Goal: Task Accomplishment & Management: Manage account settings

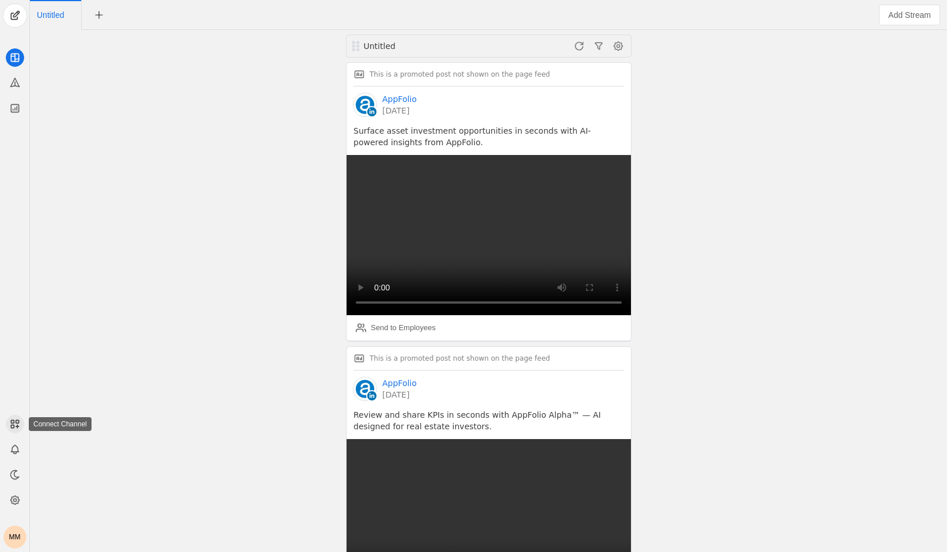
click at [16, 428] on icon at bounding box center [15, 424] width 12 height 12
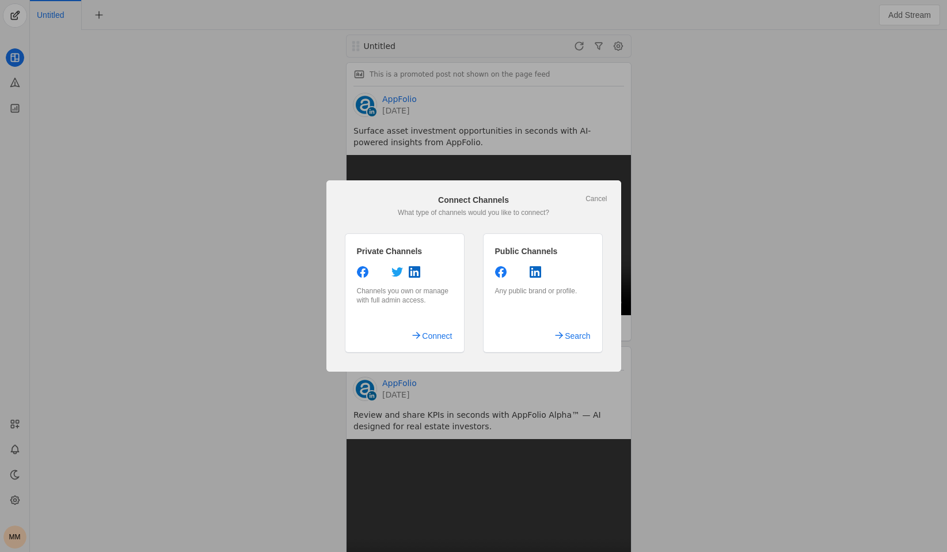
click at [284, 357] on div at bounding box center [473, 276] width 947 height 552
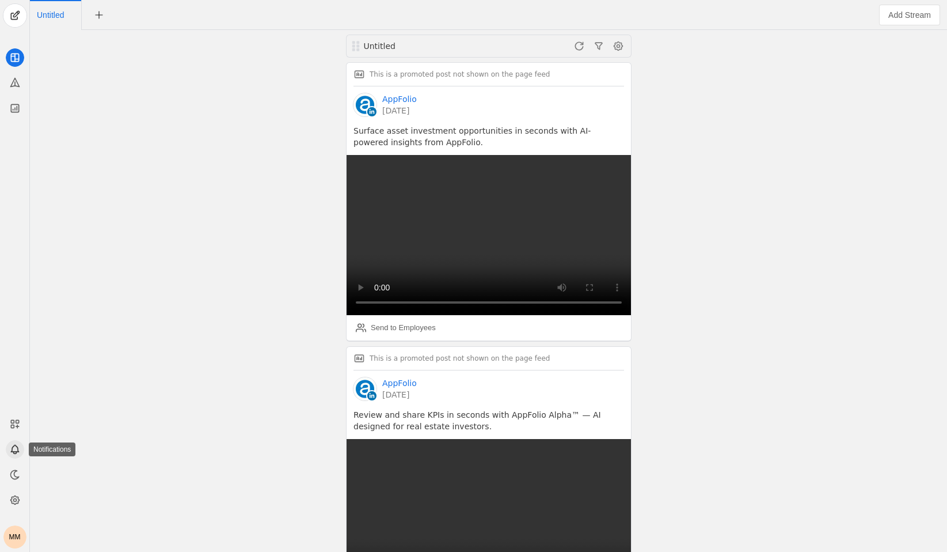
click at [20, 450] on icon at bounding box center [15, 449] width 12 height 12
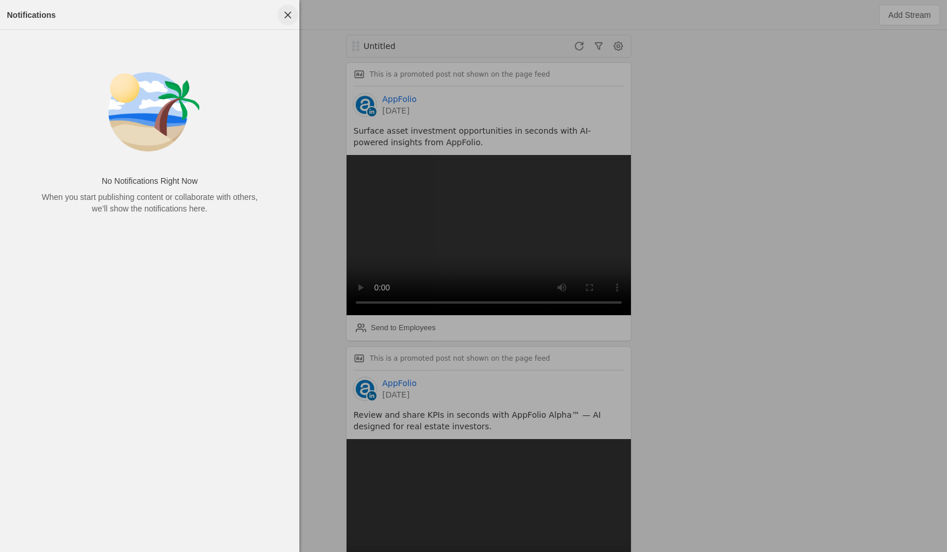
click at [282, 14] on span "button" at bounding box center [288, 15] width 21 height 21
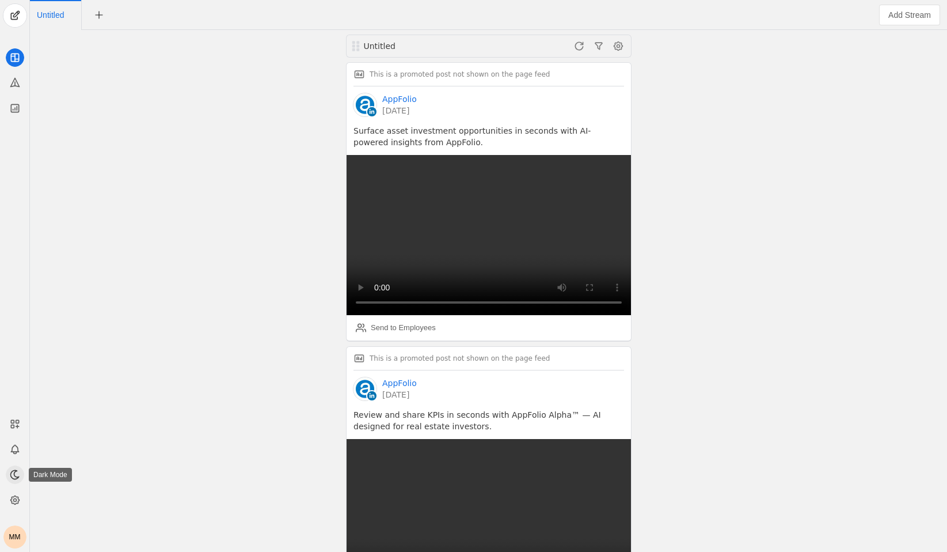
click at [12, 472] on icon at bounding box center [15, 475] width 12 height 12
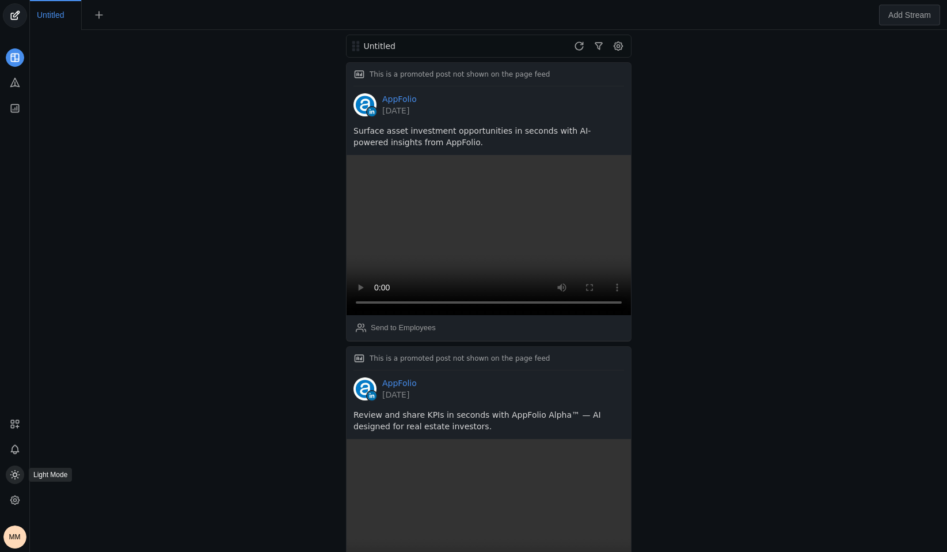
click at [12, 472] on icon at bounding box center [15, 475] width 12 height 12
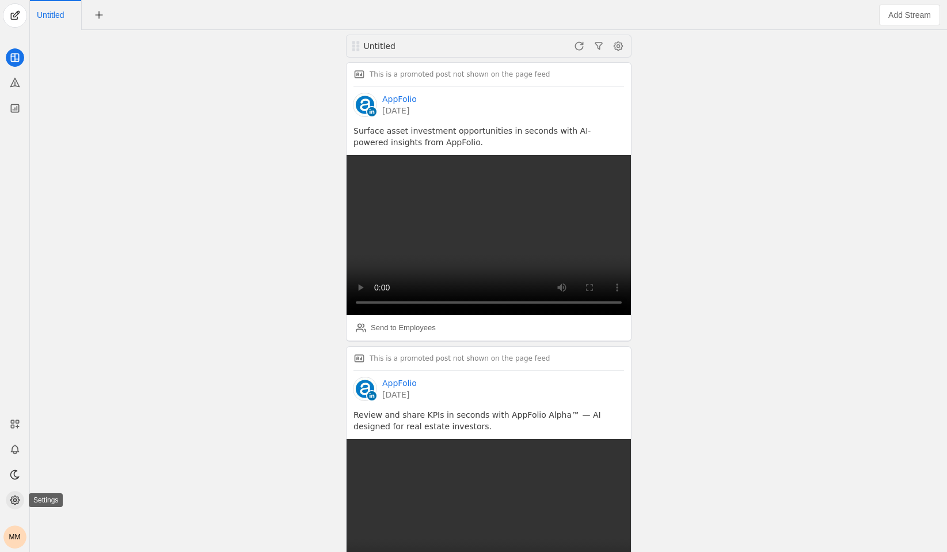
click at [19, 496] on icon at bounding box center [15, 500] width 12 height 12
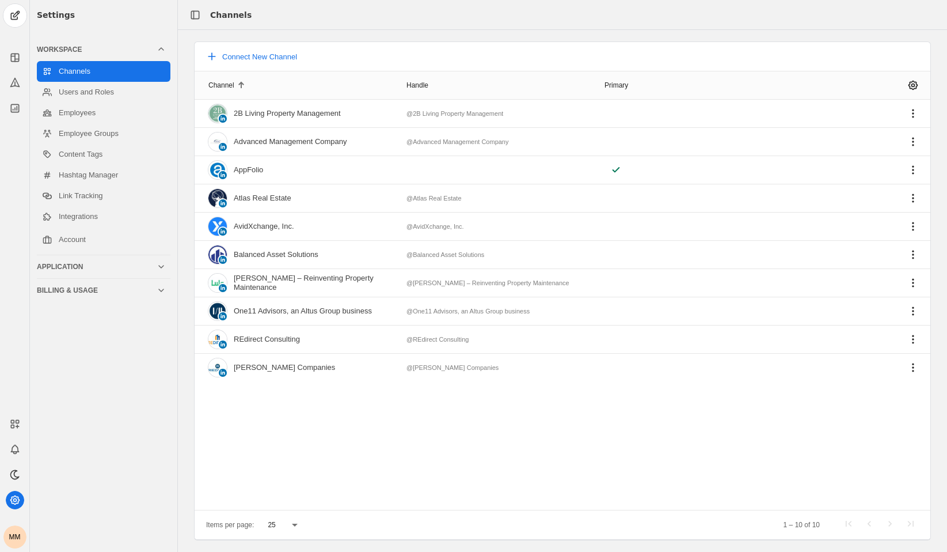
click at [149, 263] on div "Application" at bounding box center [97, 266] width 120 height 9
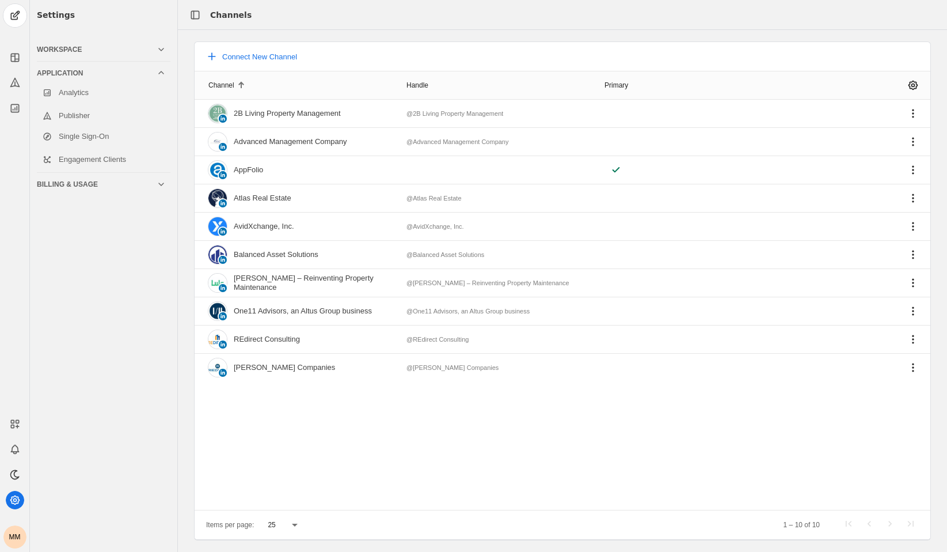
click at [154, 186] on div "Billing & Usage" at bounding box center [97, 184] width 120 height 9
click at [123, 121] on link "Usage" at bounding box center [104, 118] width 134 height 21
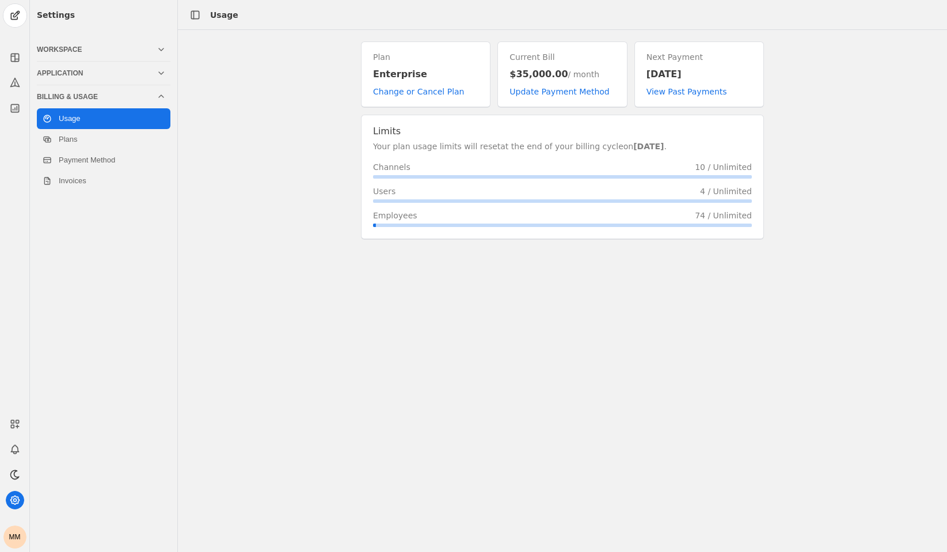
click at [163, 98] on icon at bounding box center [161, 96] width 9 height 9
click at [160, 81] on div "Application" at bounding box center [101, 73] width 129 height 23
click at [82, 50] on div "Workspace" at bounding box center [97, 49] width 120 height 9
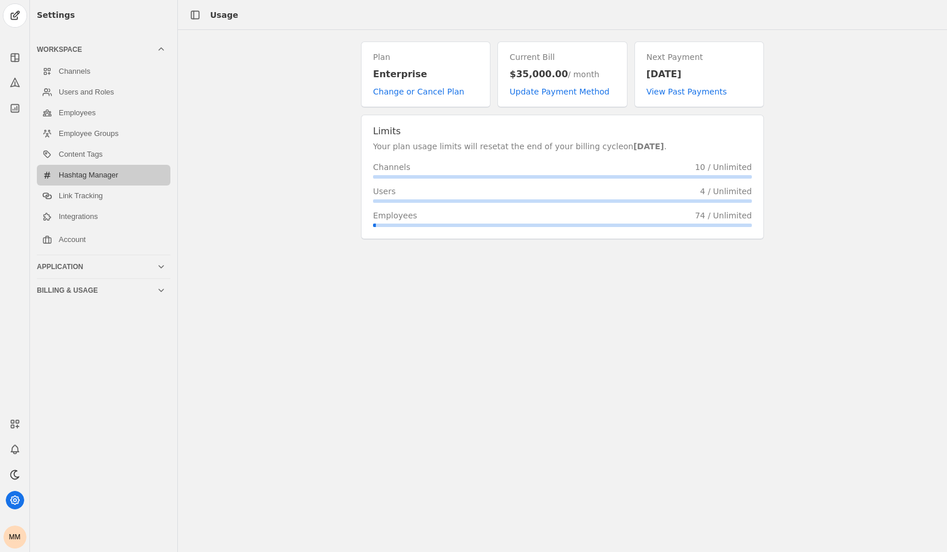
click at [132, 178] on link "Hashtag Manager" at bounding box center [104, 175] width 134 height 21
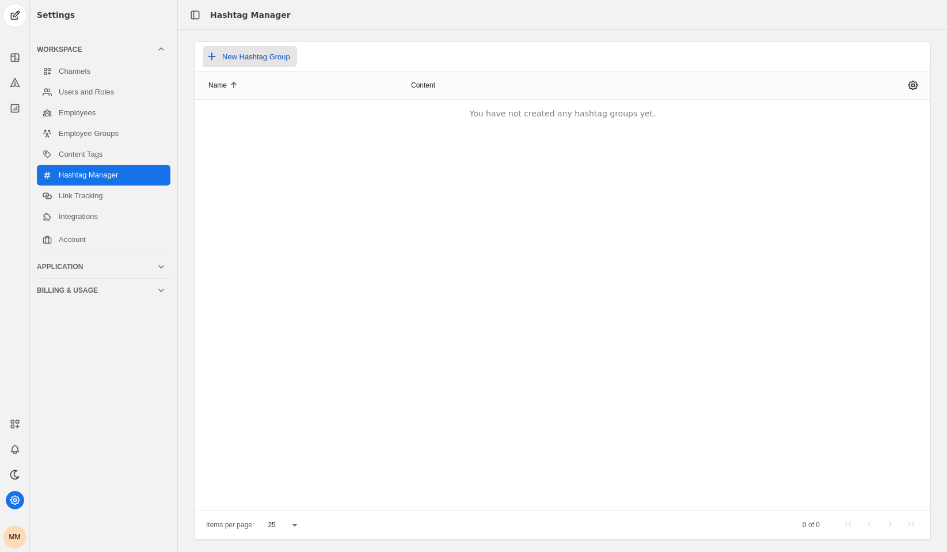
click at [268, 59] on span "New Hashtag Group" at bounding box center [256, 56] width 68 height 9
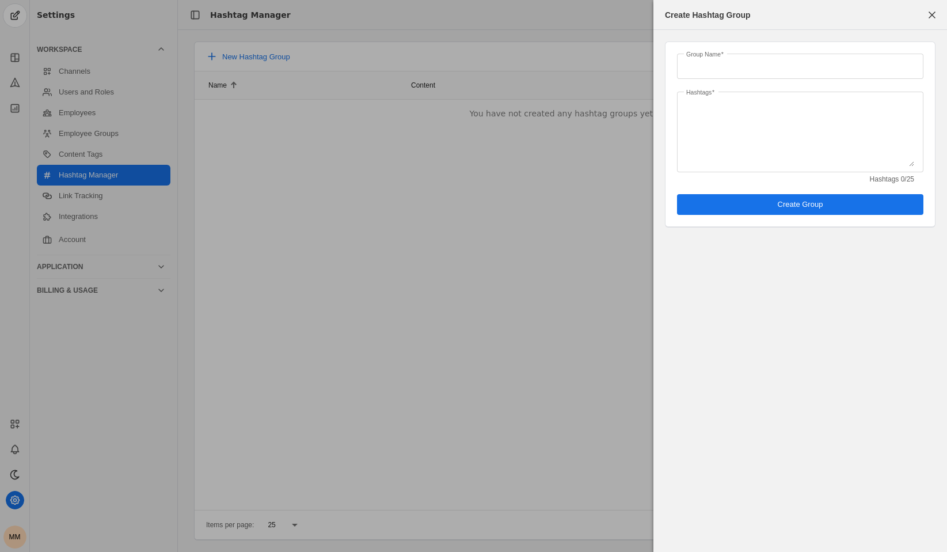
click at [570, 256] on div at bounding box center [473, 276] width 947 height 552
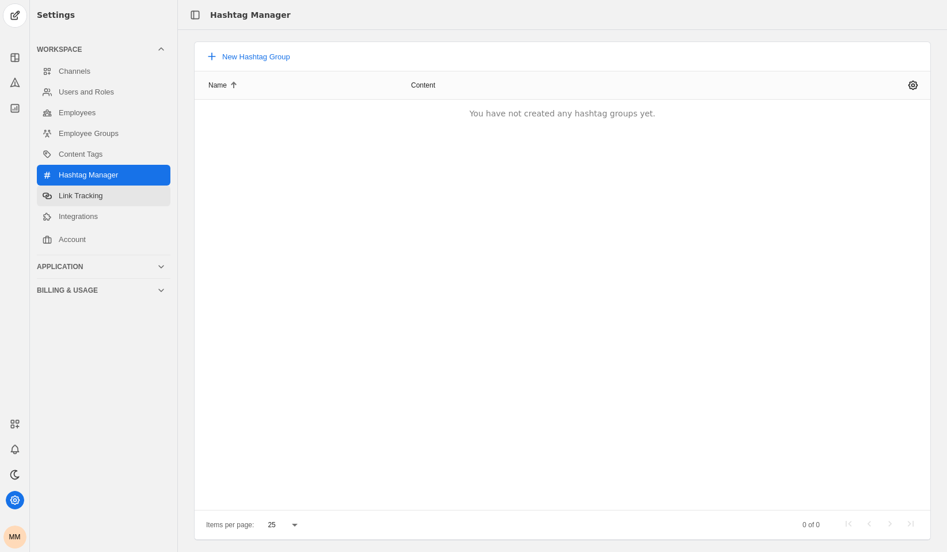
click at [71, 192] on link "Link Tracking" at bounding box center [104, 195] width 134 height 21
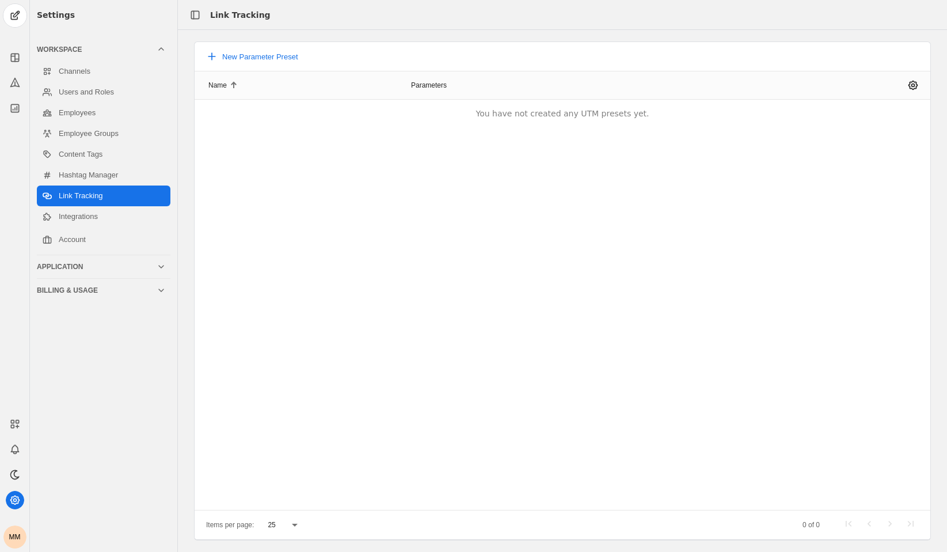
click at [102, 204] on link "Link Tracking" at bounding box center [104, 195] width 134 height 21
click at [102, 215] on link "Integrations" at bounding box center [104, 216] width 134 height 21
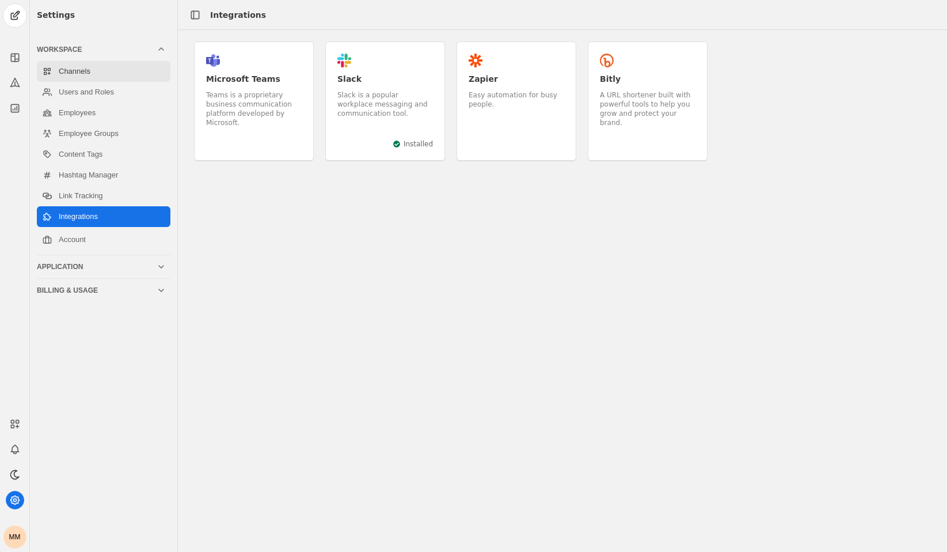
click at [92, 74] on link "Channels" at bounding box center [104, 71] width 134 height 21
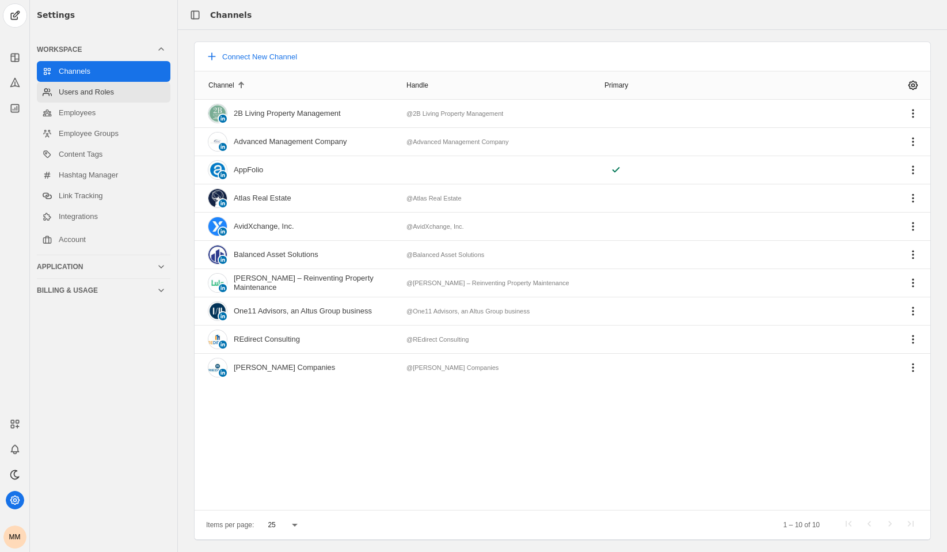
click at [81, 90] on link "Users and Roles" at bounding box center [104, 92] width 134 height 21
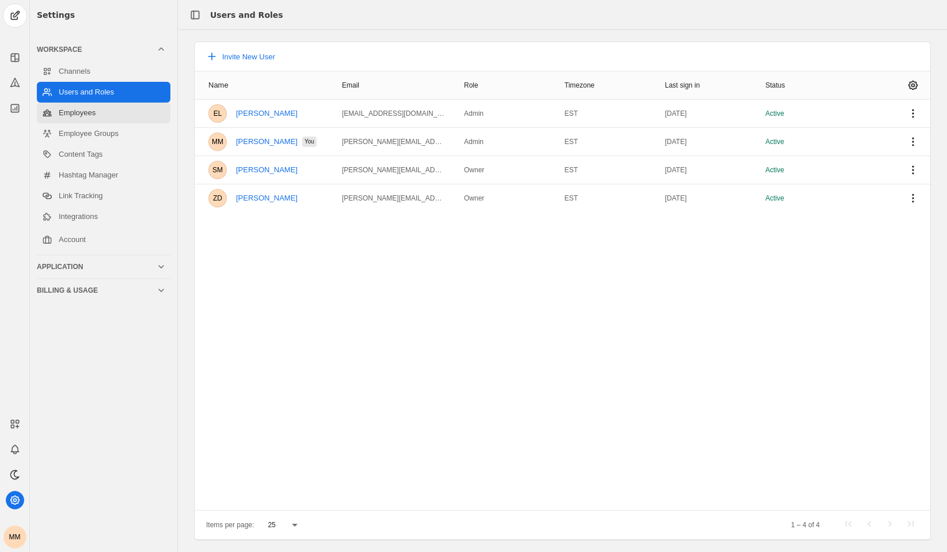
click at [74, 112] on link "Employees" at bounding box center [104, 113] width 134 height 21
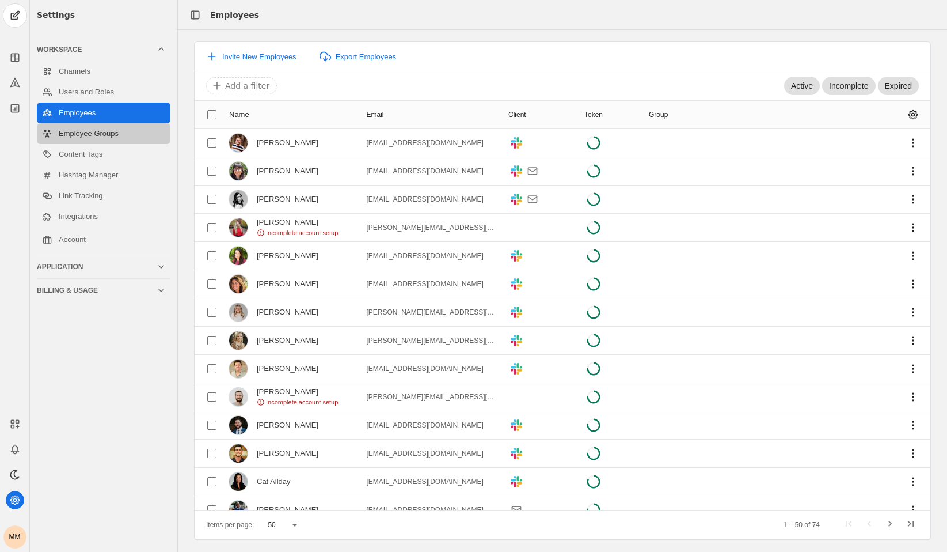
click at [75, 139] on link "Employee Groups" at bounding box center [104, 133] width 134 height 21
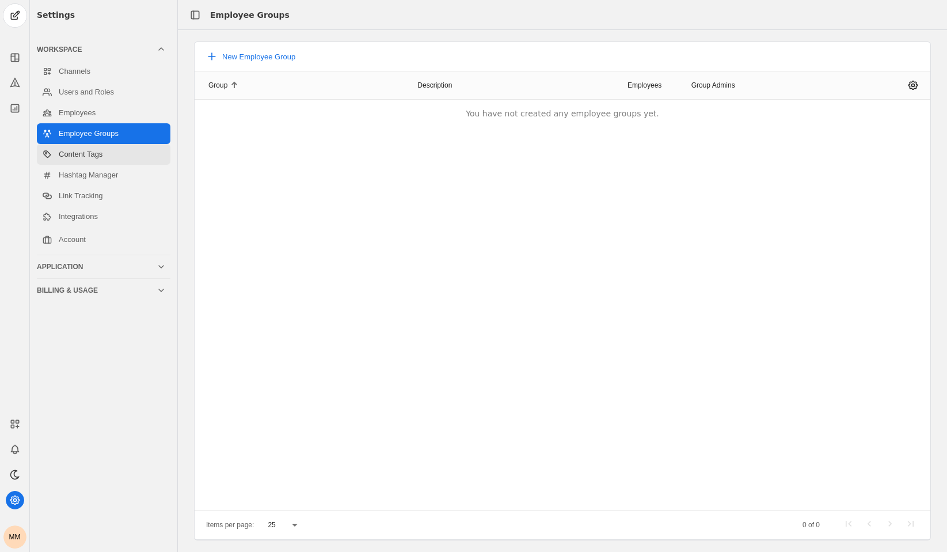
click at [76, 147] on link "Content Tags" at bounding box center [104, 154] width 134 height 21
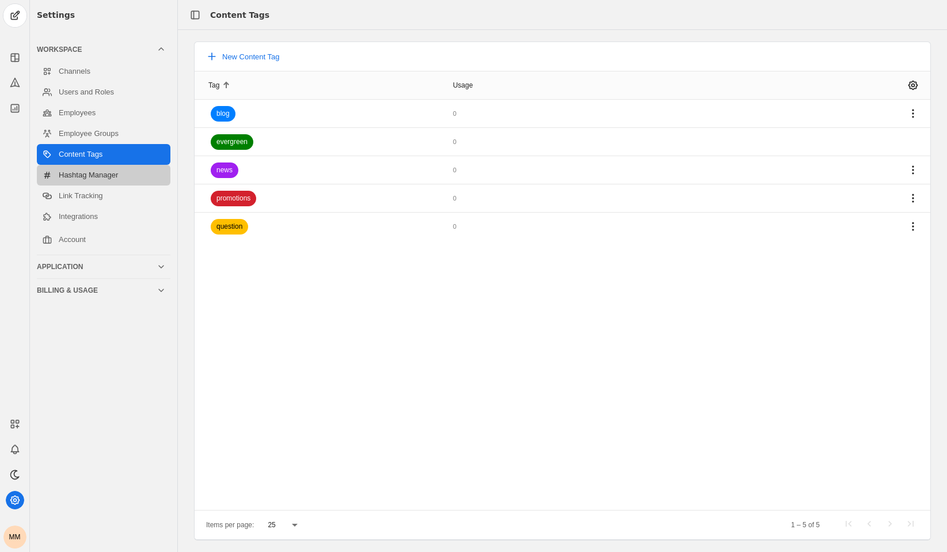
click at [79, 171] on link "Hashtag Manager" at bounding box center [104, 175] width 134 height 21
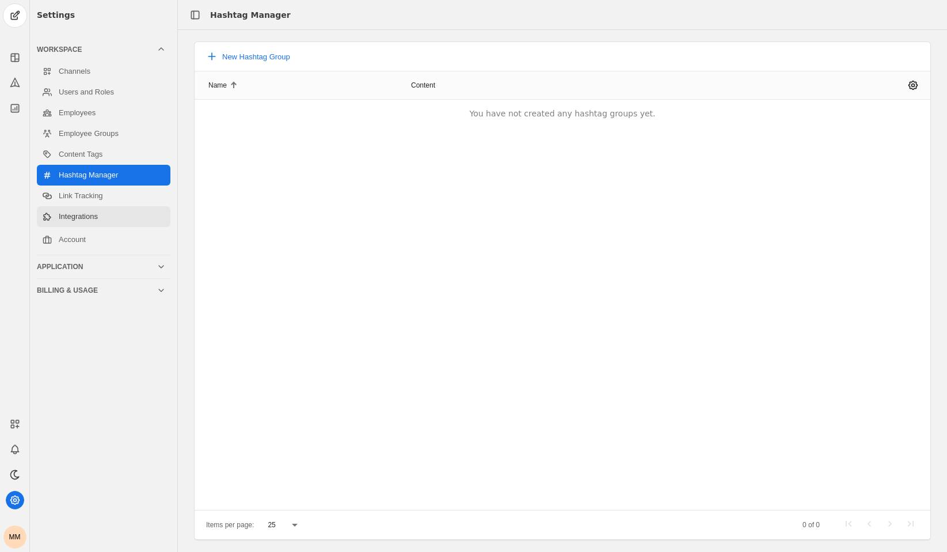
click at [72, 207] on link "Integrations" at bounding box center [104, 216] width 134 height 21
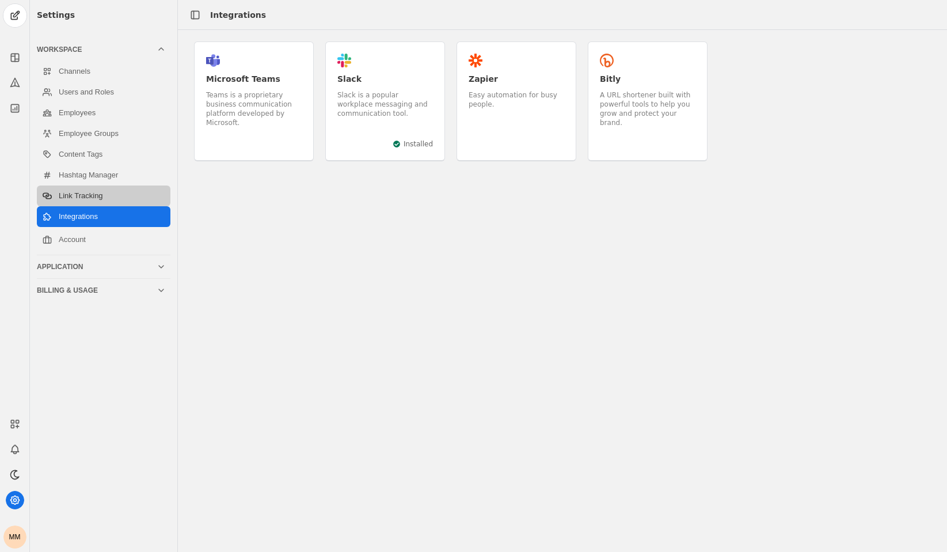
click at [81, 195] on link "Link Tracking" at bounding box center [104, 195] width 134 height 21
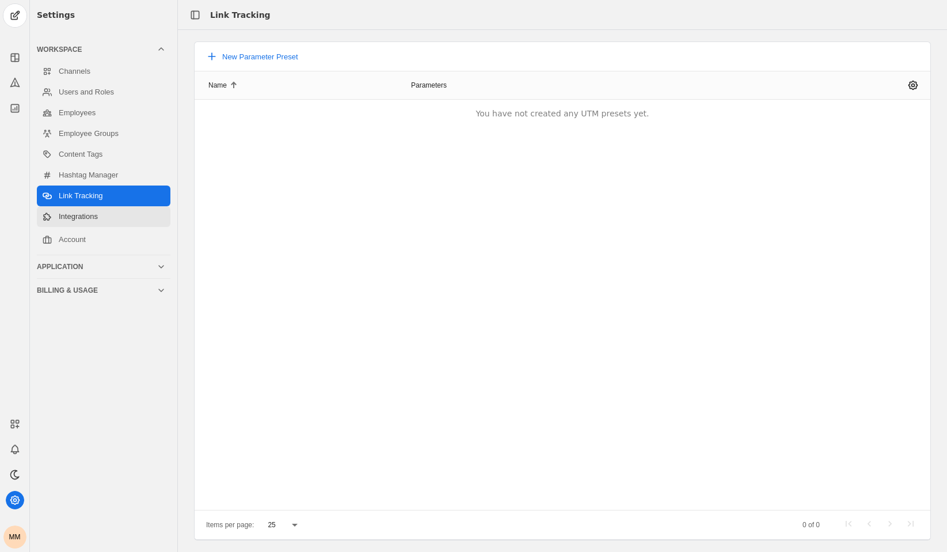
click at [82, 209] on link "Integrations" at bounding box center [104, 216] width 134 height 21
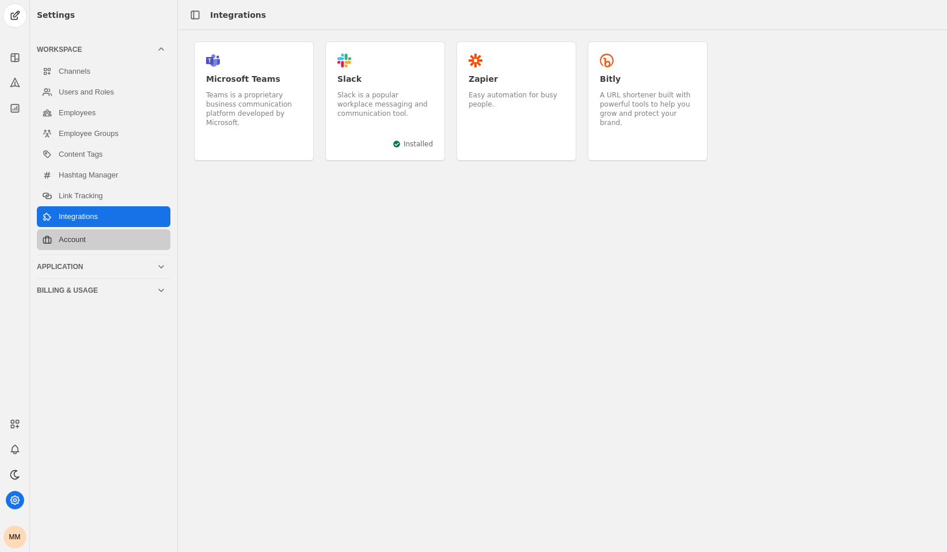
click at [76, 236] on link "Account" at bounding box center [104, 239] width 134 height 21
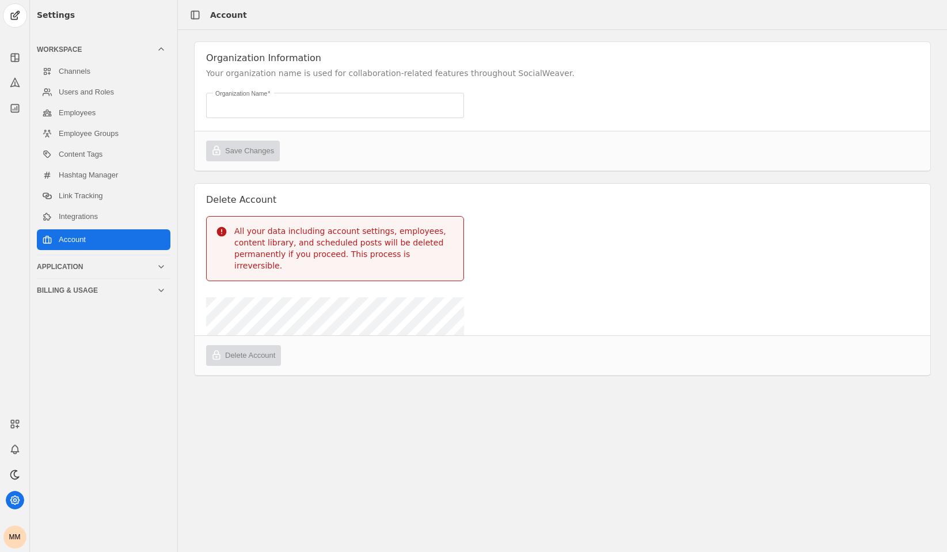
type input "AppFolio"
click at [22, 81] on app-icon at bounding box center [15, 83] width 18 height 18
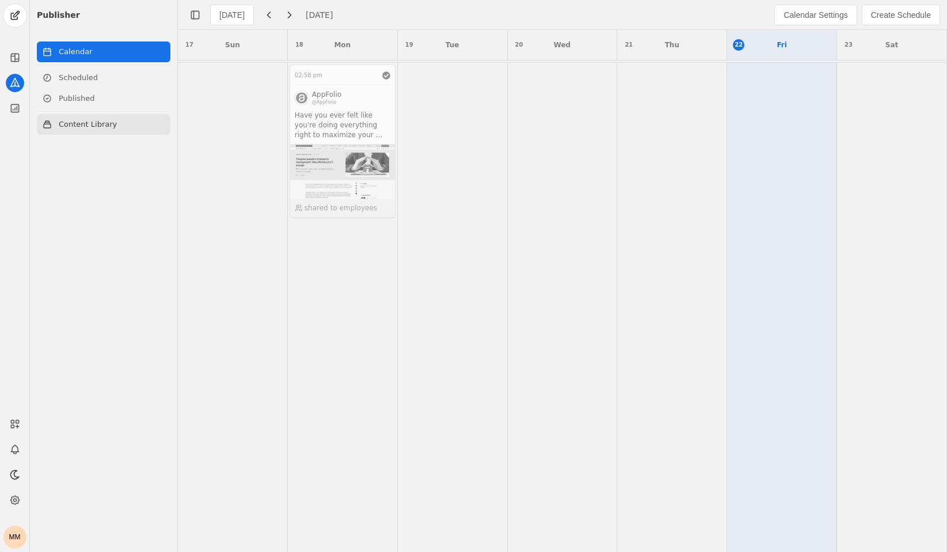
click at [85, 122] on link "Content Library" at bounding box center [104, 124] width 134 height 21
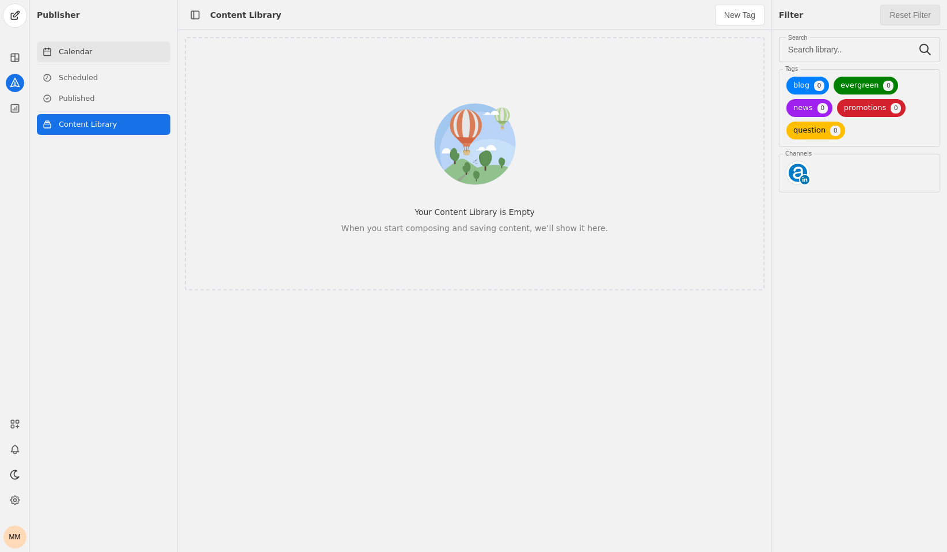
click at [111, 56] on link "Calendar" at bounding box center [104, 51] width 134 height 21
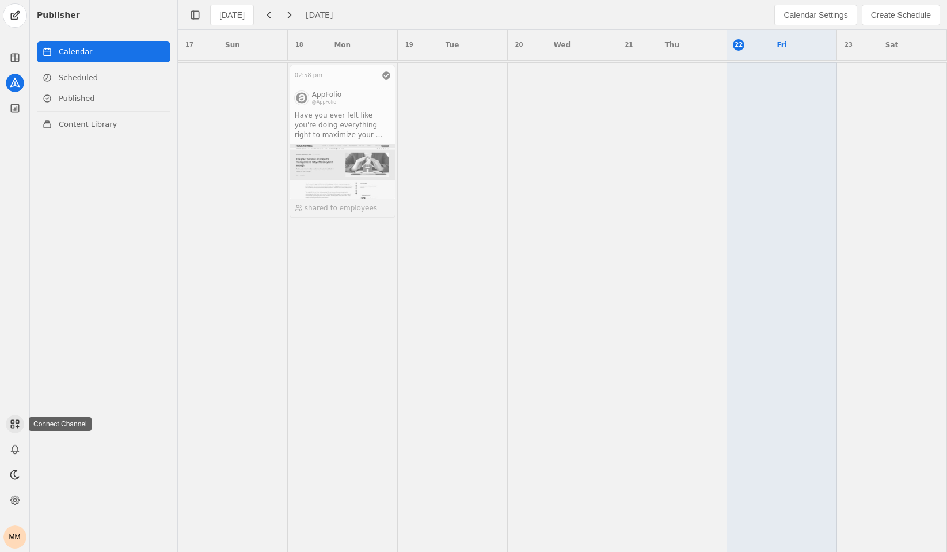
click at [13, 423] on rect at bounding box center [12, 421] width 3 height 3
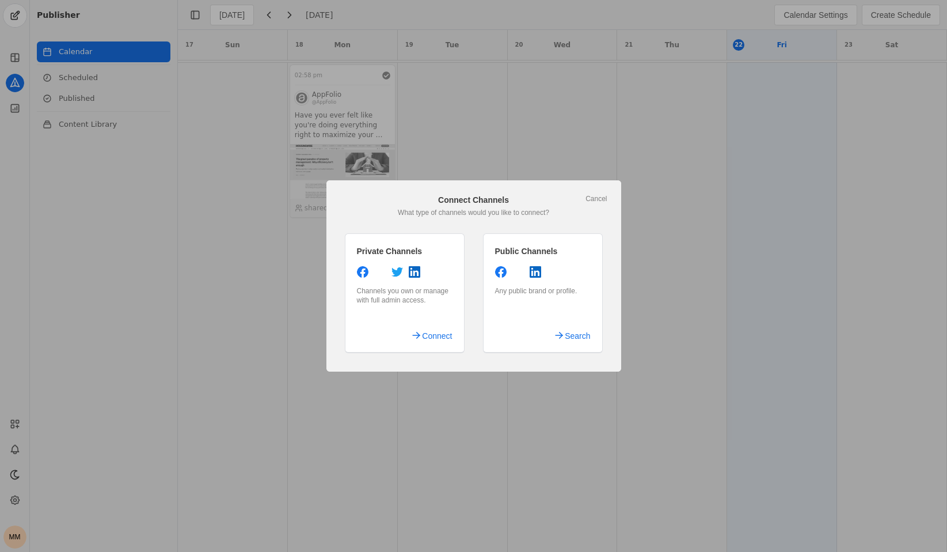
click at [395, 254] on div "Private Channels" at bounding box center [405, 251] width 96 height 12
click at [597, 197] on link "Cancel" at bounding box center [596, 198] width 21 height 9
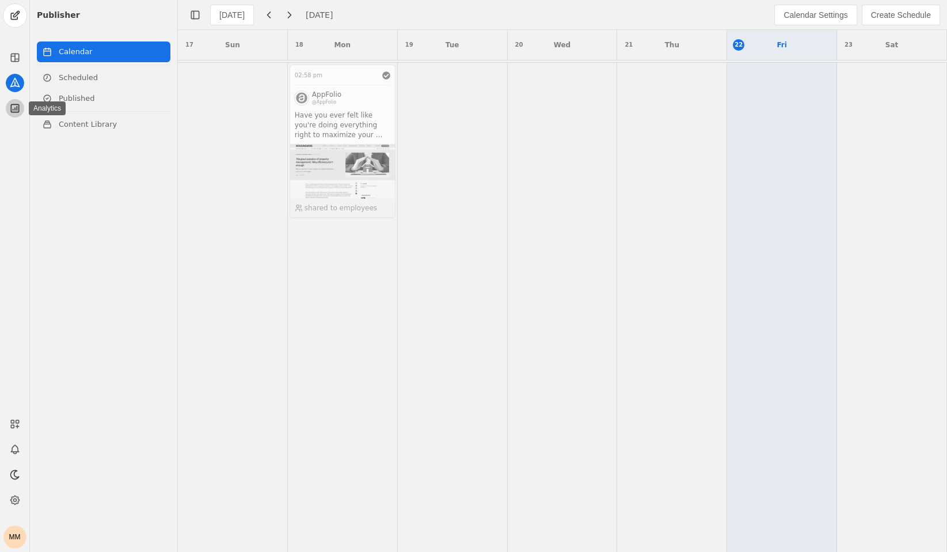
click at [16, 108] on icon at bounding box center [15, 109] width 12 height 12
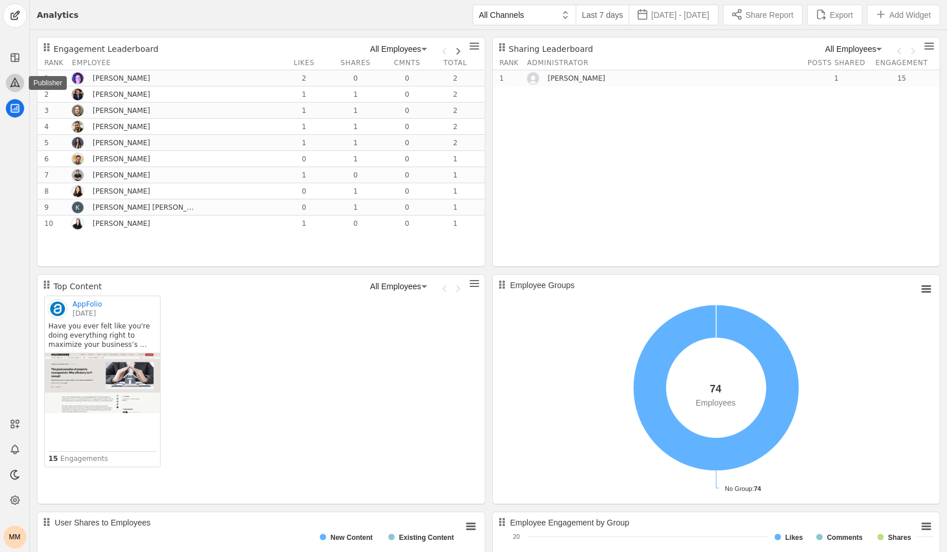
click at [14, 84] on icon at bounding box center [14, 82] width 9 height 9
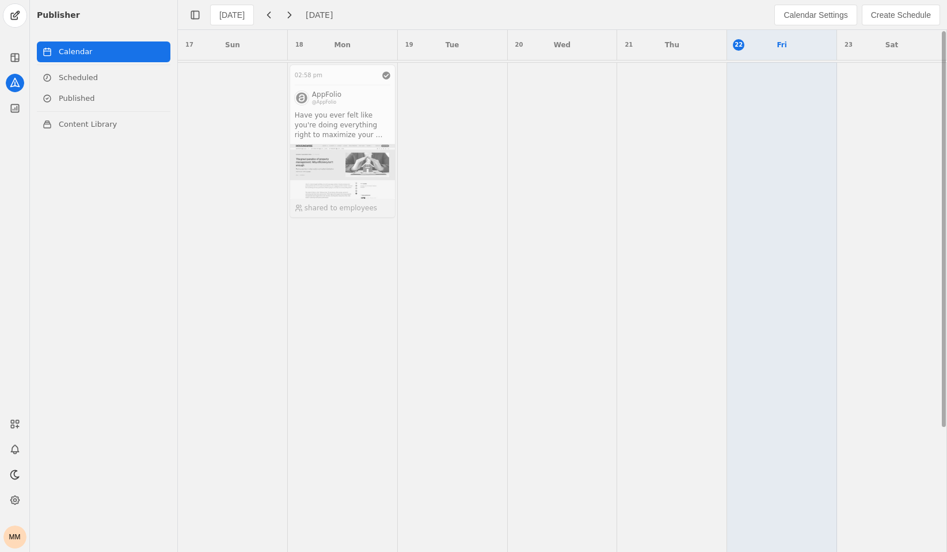
click at [690, 144] on td at bounding box center [672, 141] width 110 height 158
click at [878, 16] on span "Create Schedule" at bounding box center [901, 15] width 60 height 12
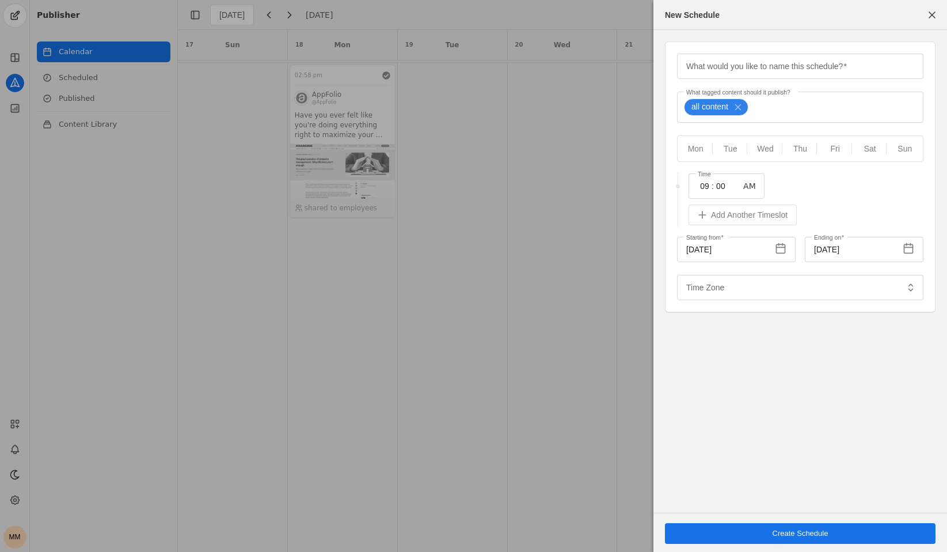
type input "Eastern Standard Time EST"
click at [930, 12] on span "button" at bounding box center [932, 15] width 21 height 21
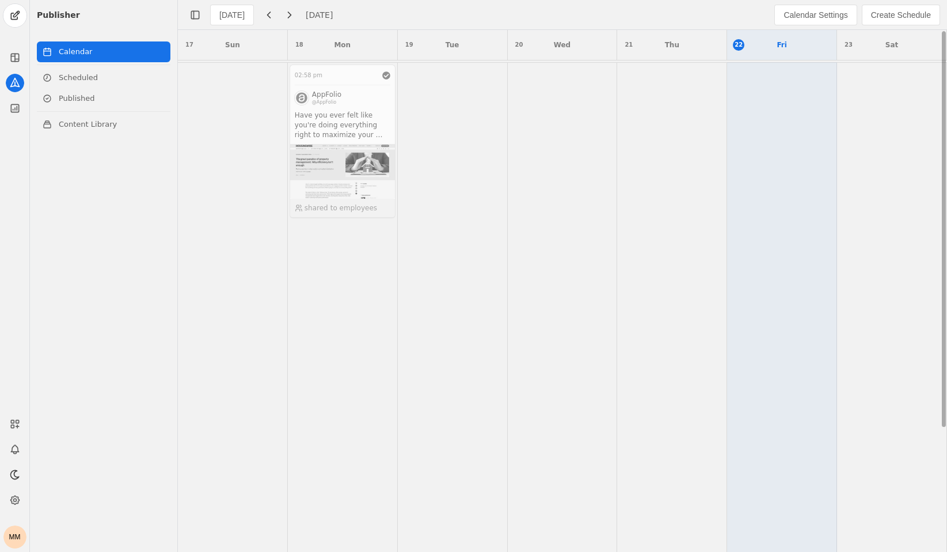
click at [517, 145] on td at bounding box center [563, 141] width 110 height 158
click at [769, 129] on td at bounding box center [782, 141] width 110 height 158
click at [84, 84] on link "Scheduled" at bounding box center [104, 77] width 134 height 21
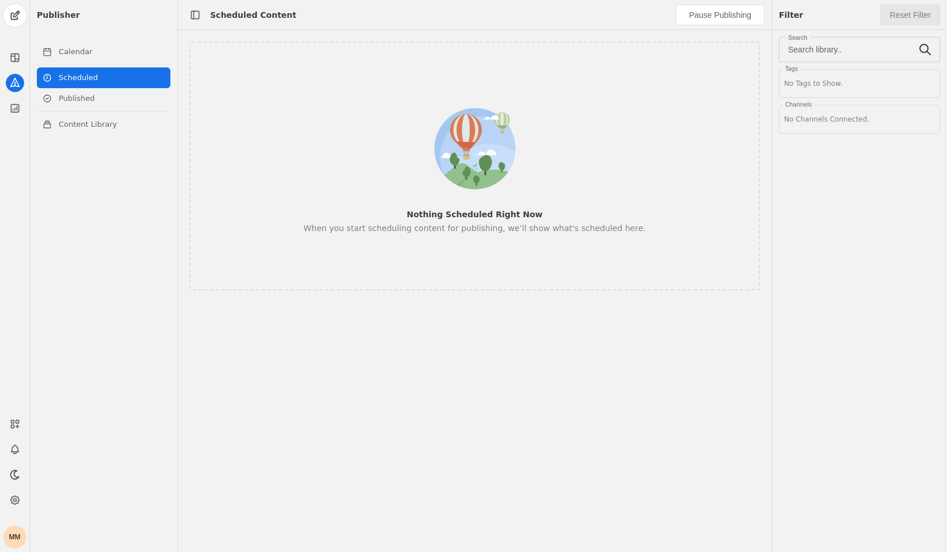
click at [409, 141] on div "Nothing Scheduled Right Now When you start scheduling content for publishing, w…" at bounding box center [474, 166] width 495 height 136
click at [99, 100] on link "Published" at bounding box center [104, 98] width 134 height 21
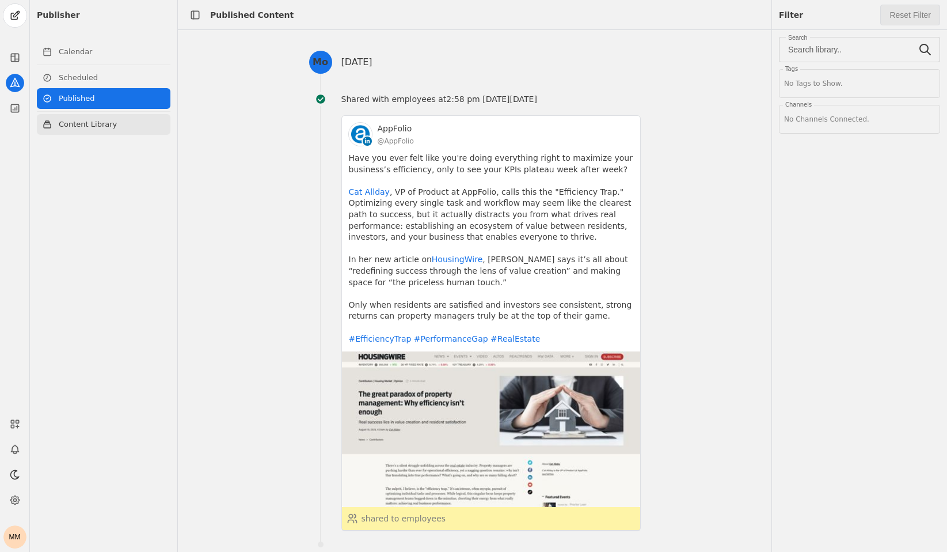
click at [95, 120] on link "Content Library" at bounding box center [104, 124] width 134 height 21
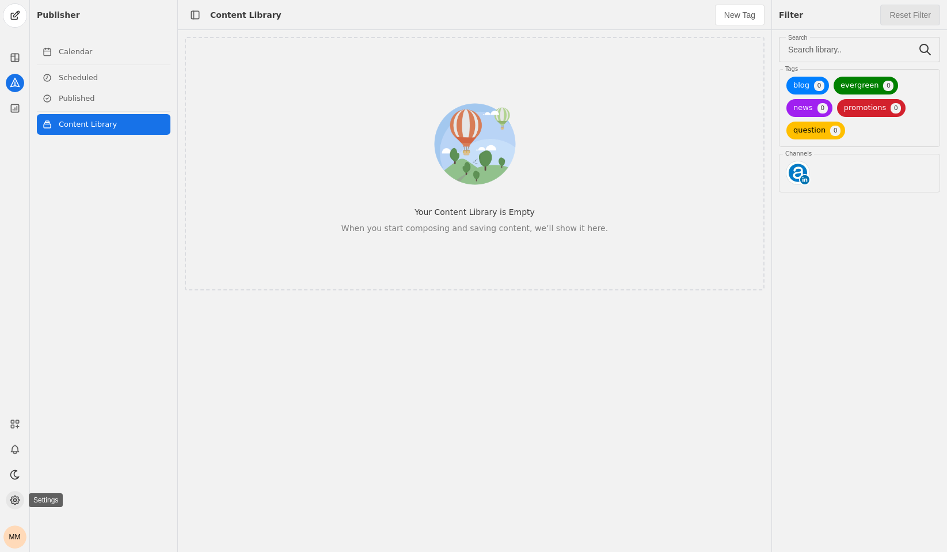
click at [13, 497] on icon at bounding box center [15, 500] width 12 height 12
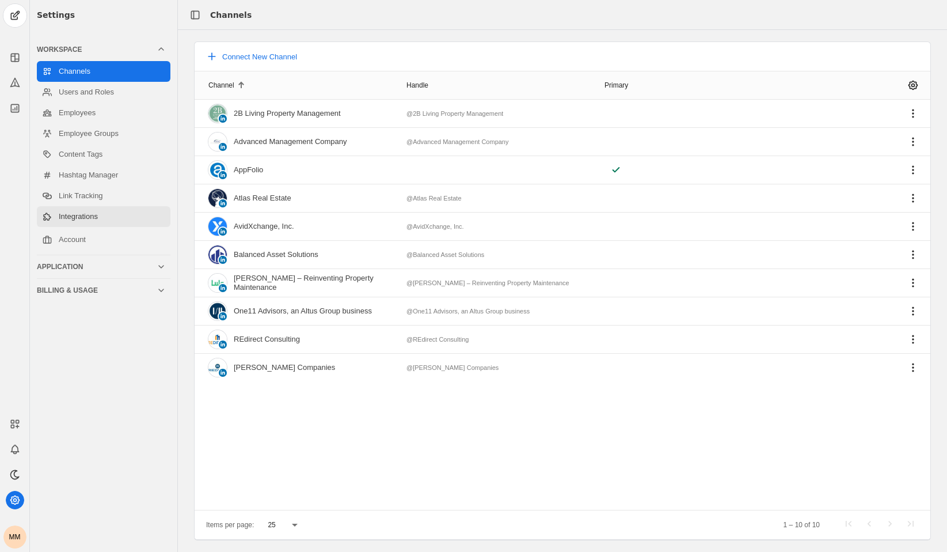
click at [103, 214] on link "Integrations" at bounding box center [104, 216] width 134 height 21
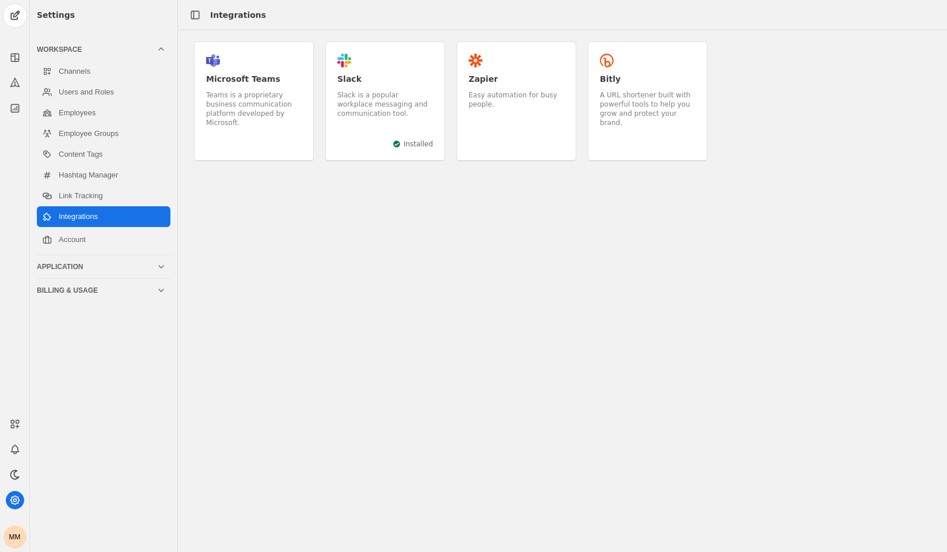
click at [514, 82] on div "Zapier" at bounding box center [517, 79] width 96 height 12
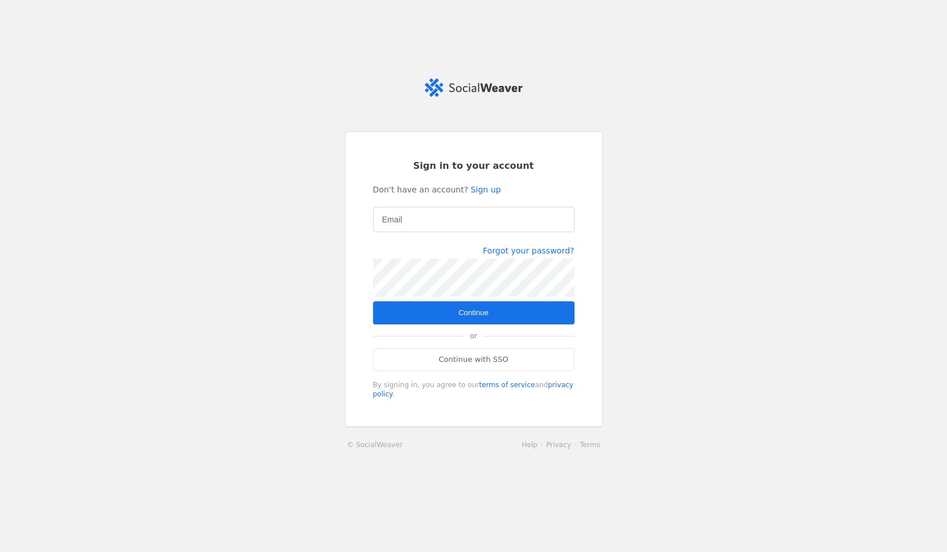
type input "[PERSON_NAME][EMAIL_ADDRESS][PERSON_NAME][DOMAIN_NAME]"
click at [462, 308] on span "Continue" at bounding box center [473, 313] width 30 height 12
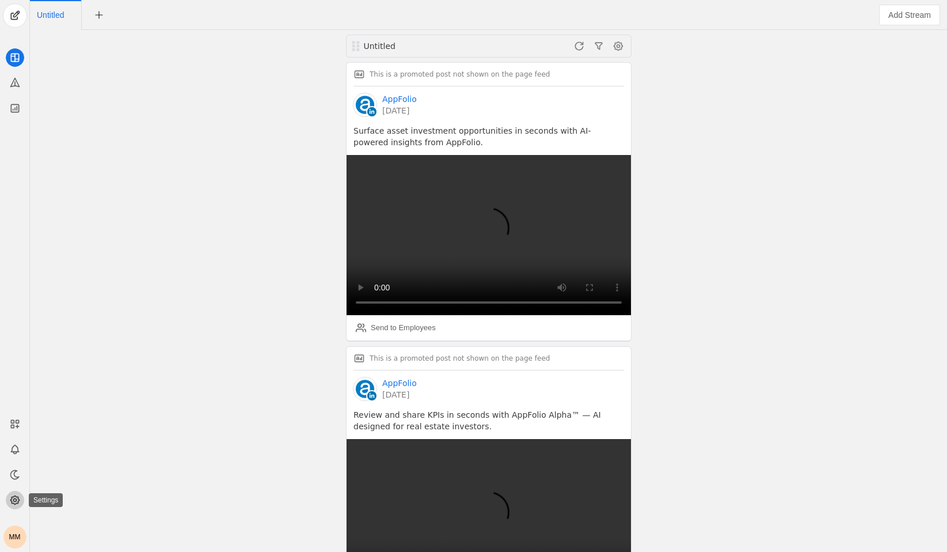
click at [12, 496] on icon at bounding box center [14, 500] width 9 height 9
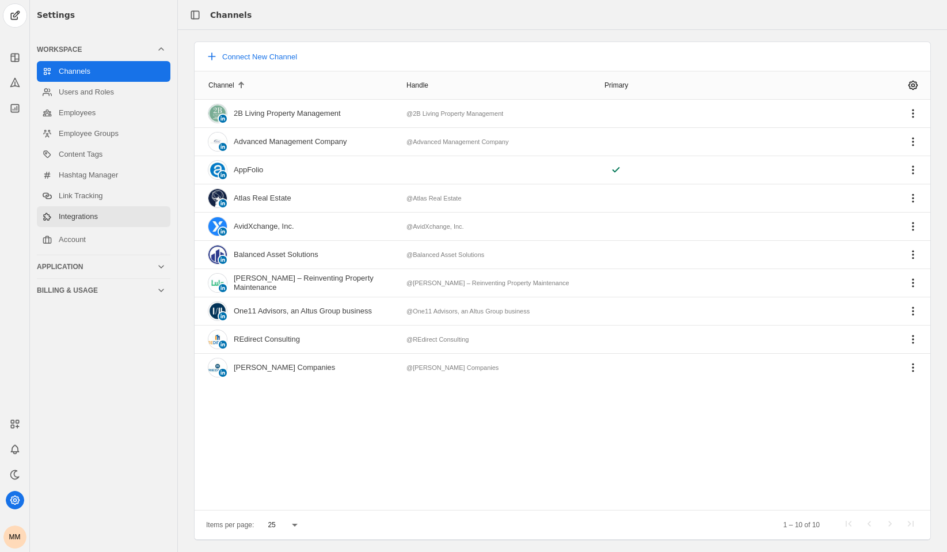
click at [88, 217] on link "Integrations" at bounding box center [104, 216] width 134 height 21
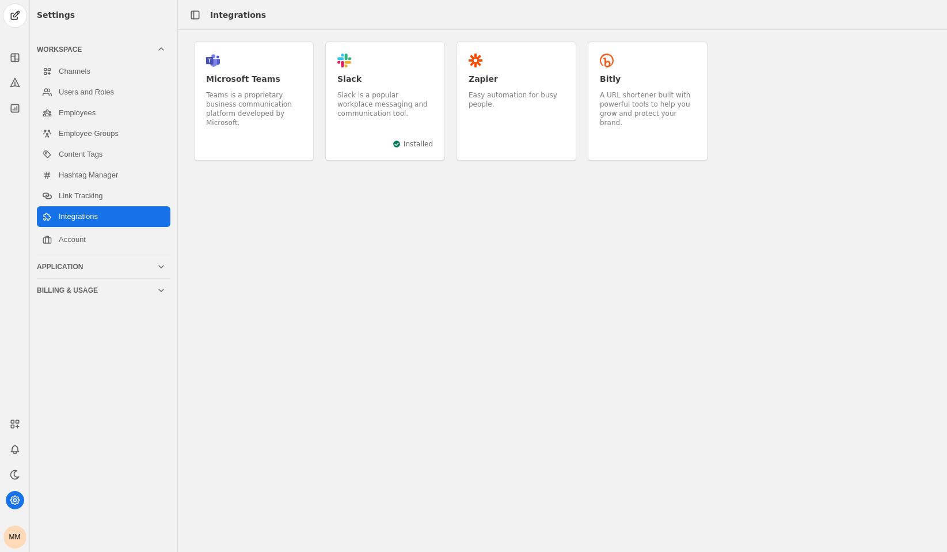
click at [527, 110] on div "Zapier Easy automation for busy people." at bounding box center [517, 101] width 120 height 120
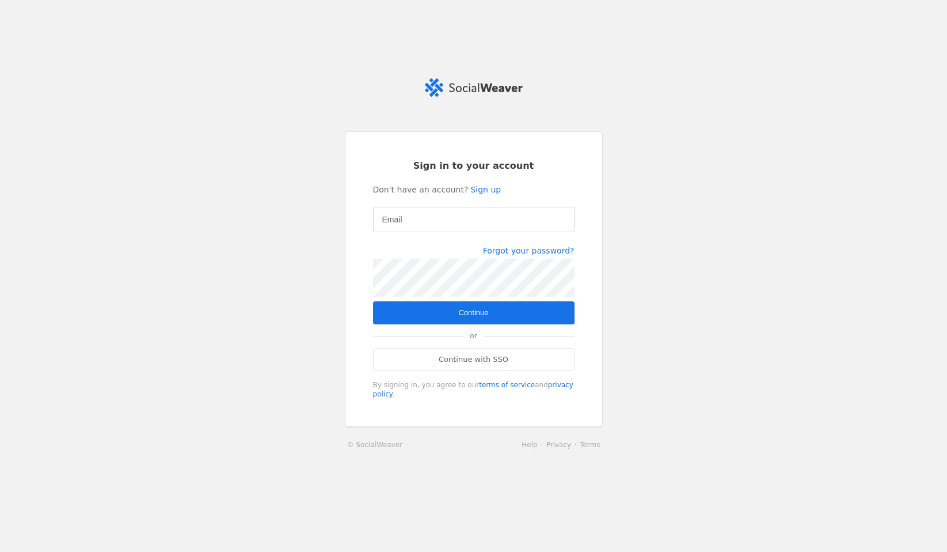
type input "[PERSON_NAME][EMAIL_ADDRESS][PERSON_NAME][DOMAIN_NAME]"
click at [438, 314] on span "submit" at bounding box center [474, 312] width 202 height 23
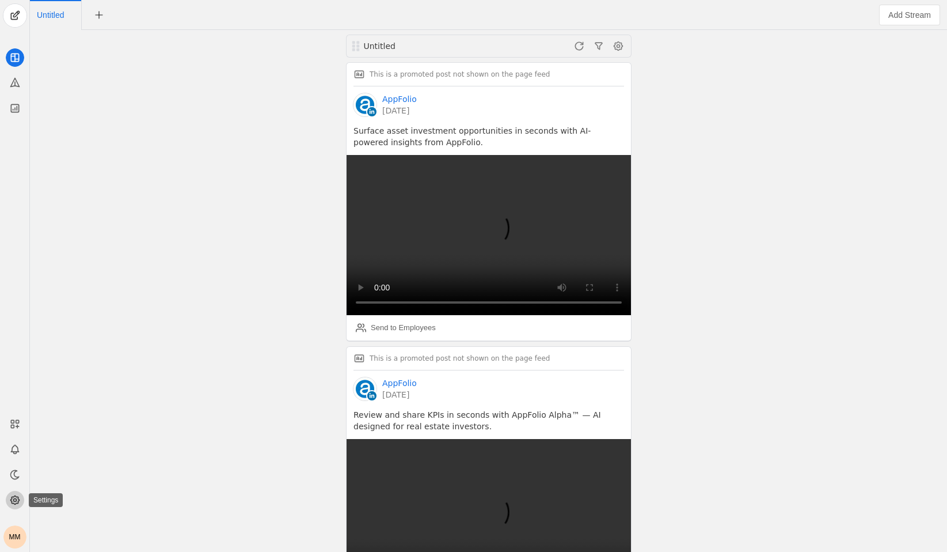
click at [9, 499] on icon at bounding box center [15, 500] width 12 height 12
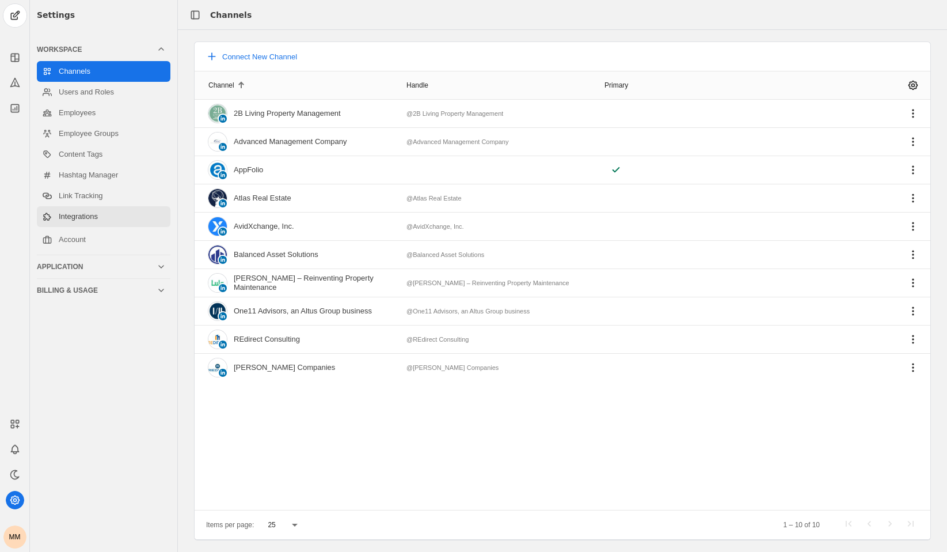
click at [105, 219] on link "Integrations" at bounding box center [104, 216] width 134 height 21
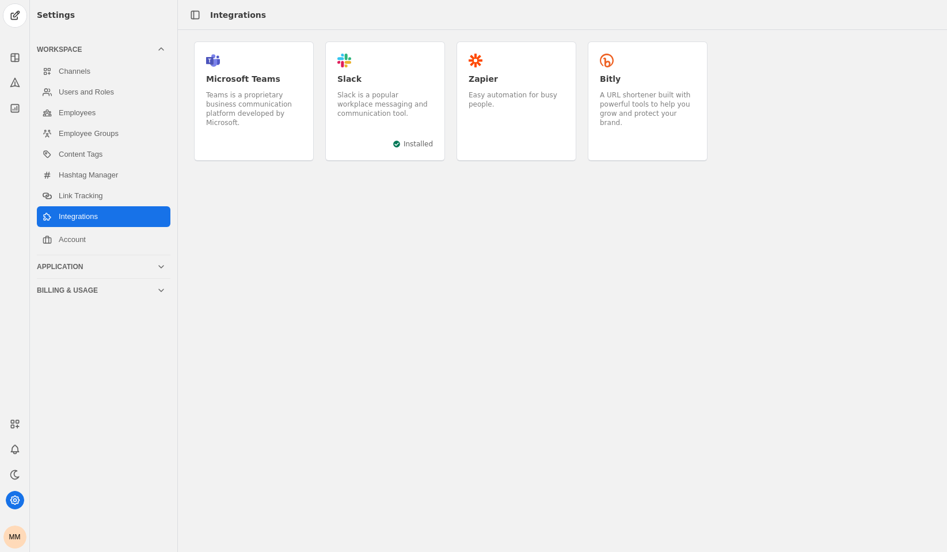
click at [498, 143] on div "Zapier Easy automation for busy people." at bounding box center [517, 101] width 120 height 120
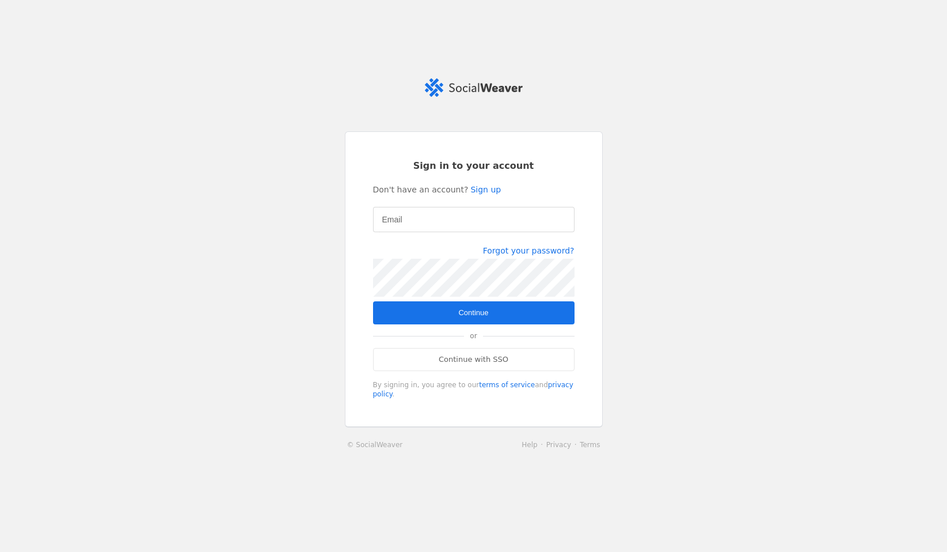
type input "[PERSON_NAME][EMAIL_ADDRESS][PERSON_NAME][DOMAIN_NAME]"
click at [411, 315] on span "submit" at bounding box center [474, 312] width 202 height 23
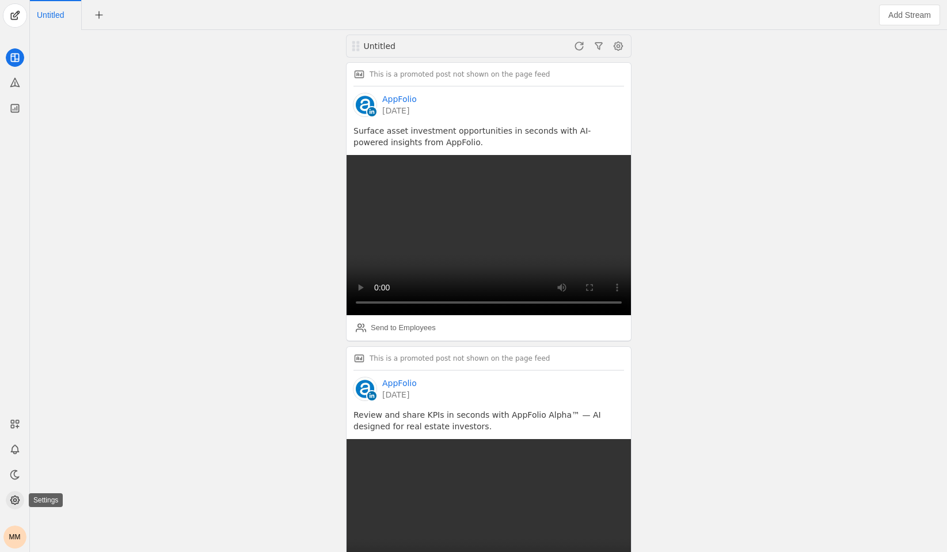
click at [16, 501] on icon at bounding box center [15, 500] width 12 height 12
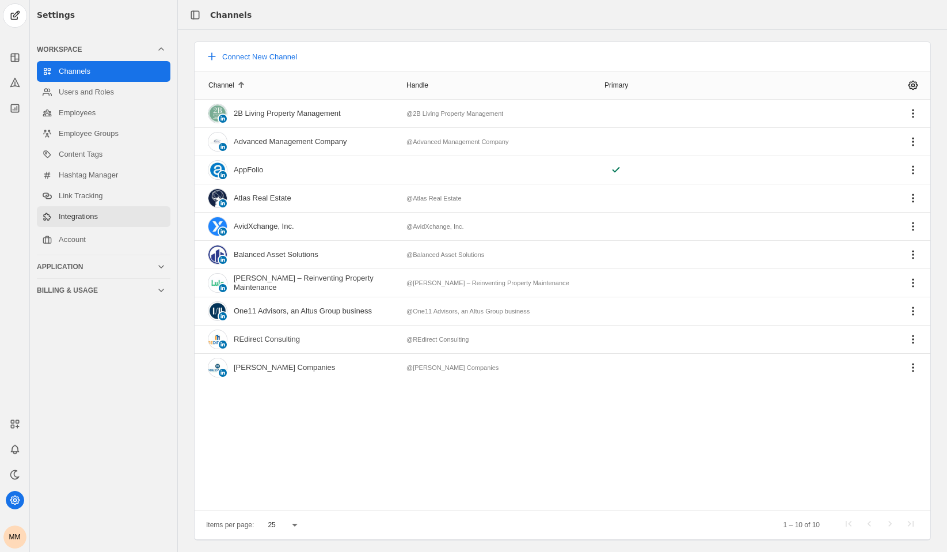
click at [111, 219] on link "Integrations" at bounding box center [104, 216] width 134 height 21
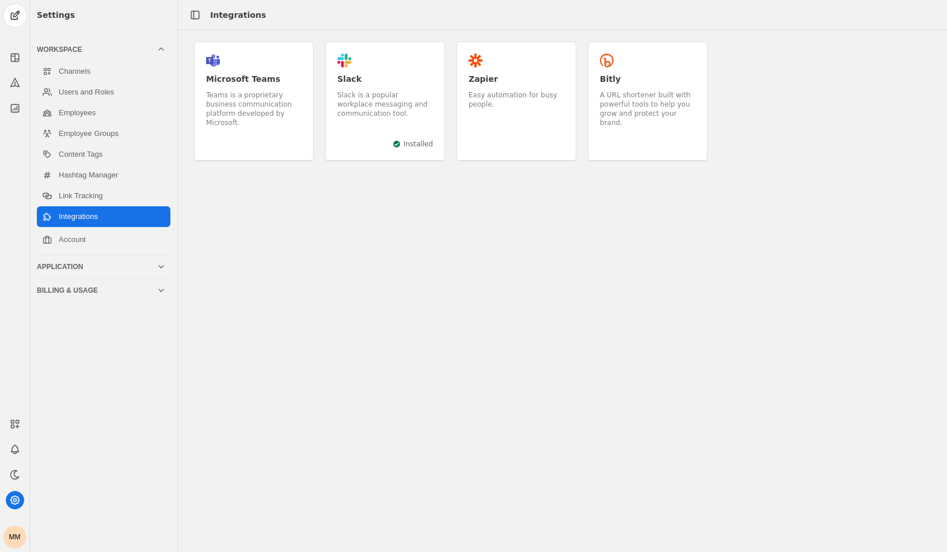
click at [534, 82] on div "Zapier" at bounding box center [517, 79] width 96 height 12
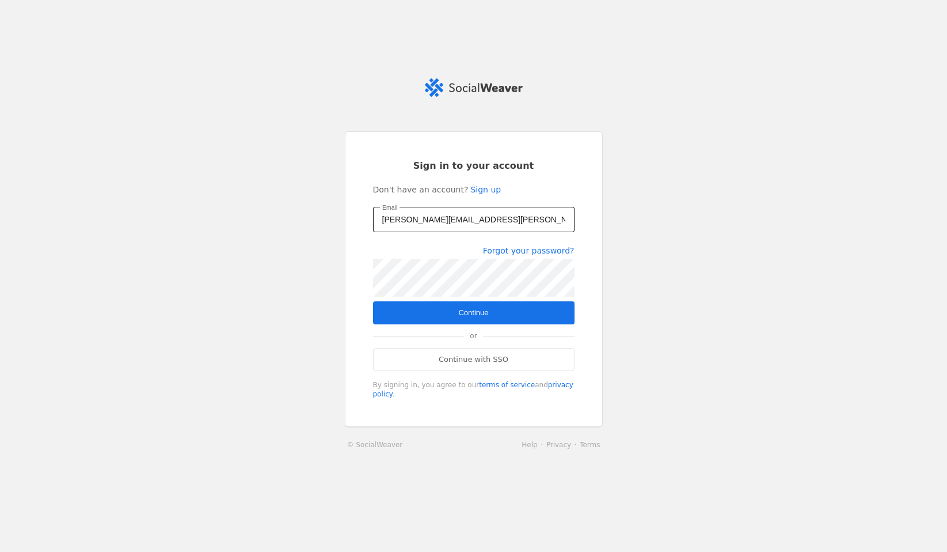
click at [487, 218] on input "[PERSON_NAME][EMAIL_ADDRESS][PERSON_NAME][DOMAIN_NAME]" at bounding box center [473, 220] width 183 height 14
type input "[PERSON_NAME][EMAIL_ADDRESS][PERSON_NAME][DOMAIN_NAME]"
click at [478, 314] on span "Continue" at bounding box center [473, 313] width 30 height 12
